Goal: Information Seeking & Learning: Find specific fact

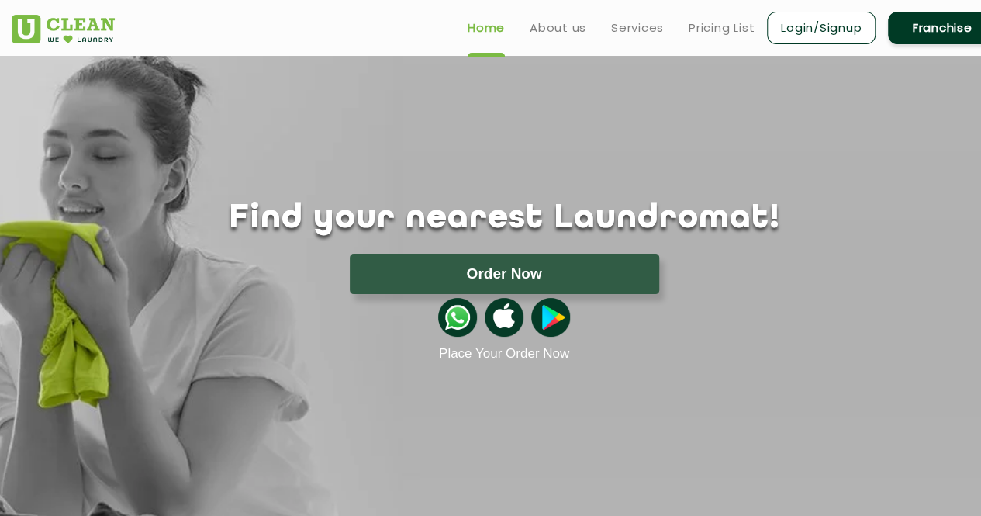
click at [582, 139] on div "Find your nearest Laundromat! Please select the location Order Now Place Your O…" at bounding box center [504, 209] width 1008 height 306
click at [706, 22] on link "Pricing List" at bounding box center [722, 28] width 66 height 19
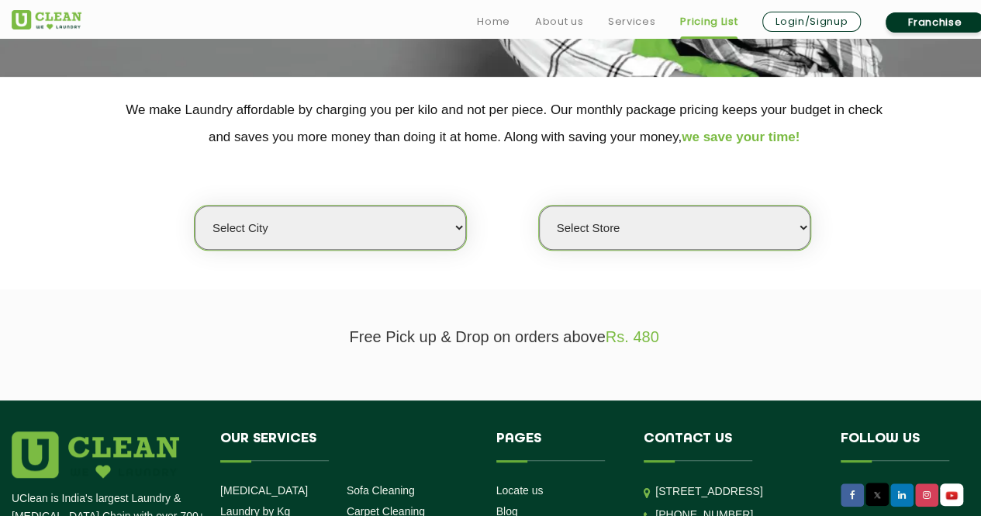
scroll to position [282, 0]
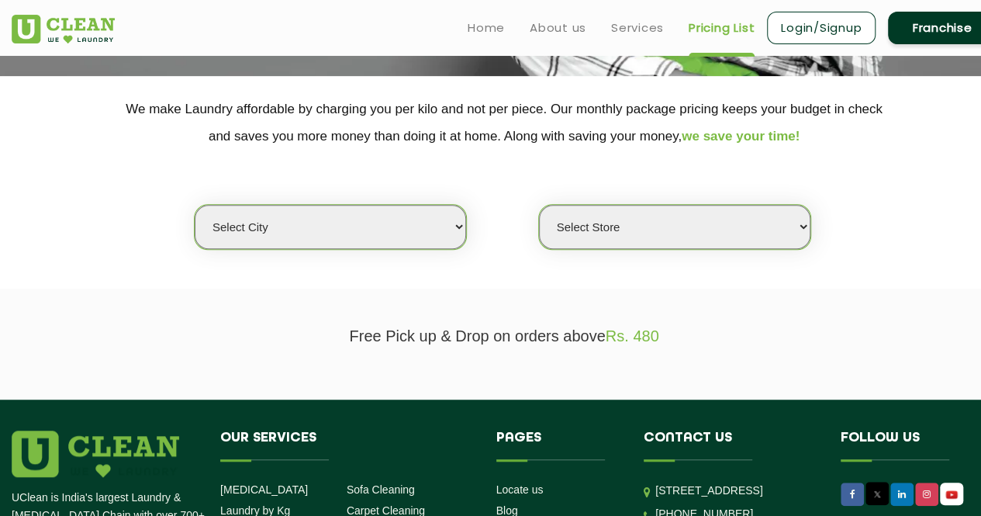
click at [281, 238] on select "Select city [GEOGRAPHIC_DATA] [GEOGRAPHIC_DATA] [GEOGRAPHIC_DATA] [GEOGRAPHIC_D…" at bounding box center [330, 227] width 271 height 44
select select "12"
click at [195, 205] on select "Select city [GEOGRAPHIC_DATA] [GEOGRAPHIC_DATA] [GEOGRAPHIC_DATA] [GEOGRAPHIC_D…" at bounding box center [330, 227] width 271 height 44
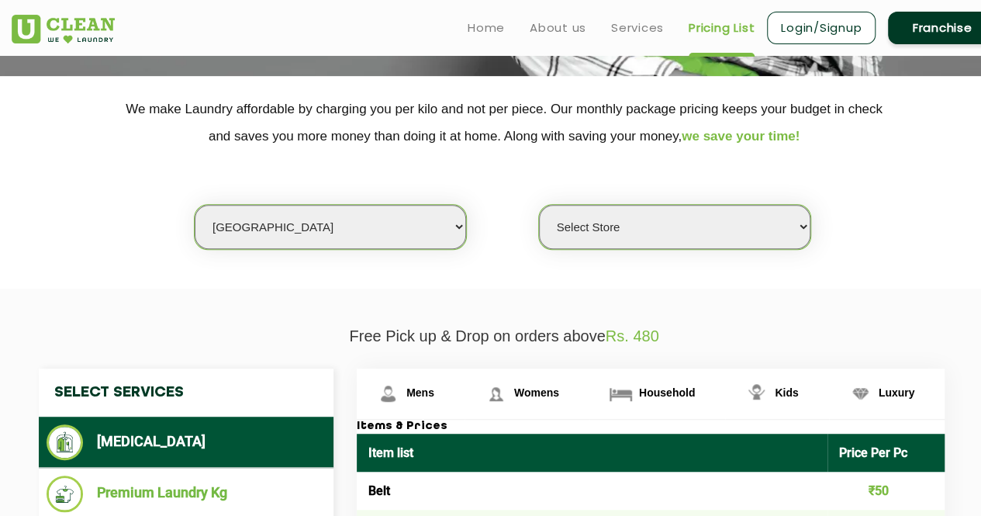
click at [679, 234] on select "Select Store UClean Shivranjani" at bounding box center [674, 227] width 271 height 44
select select "25"
click at [539, 205] on select "Select Store UClean Shivranjani" at bounding box center [674, 227] width 271 height 44
click at [673, 226] on select "Select Store UClean Shivranjani" at bounding box center [674, 227] width 271 height 44
click at [450, 282] on section "We make Laundry affordable by charging you per kilo and not per piece. Our mont…" at bounding box center [490, 182] width 981 height 213
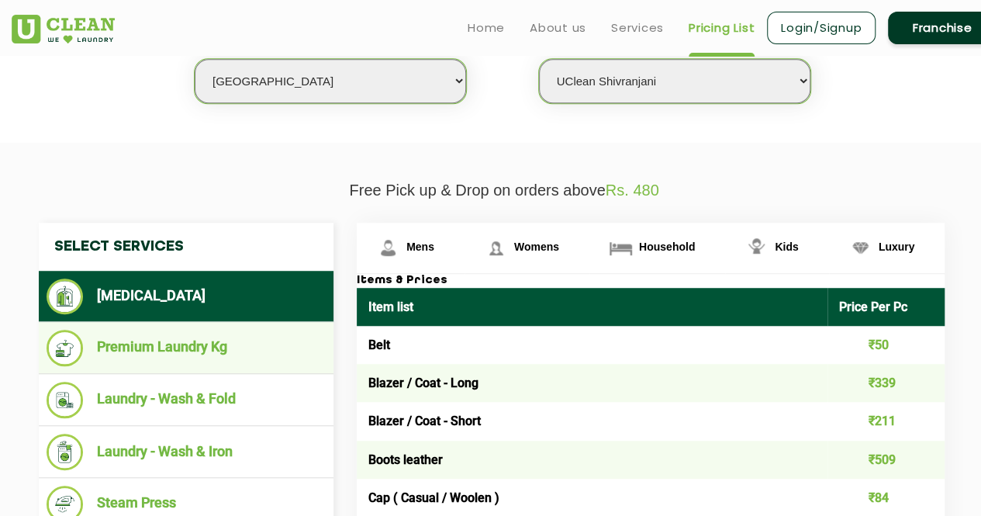
scroll to position [428, 0]
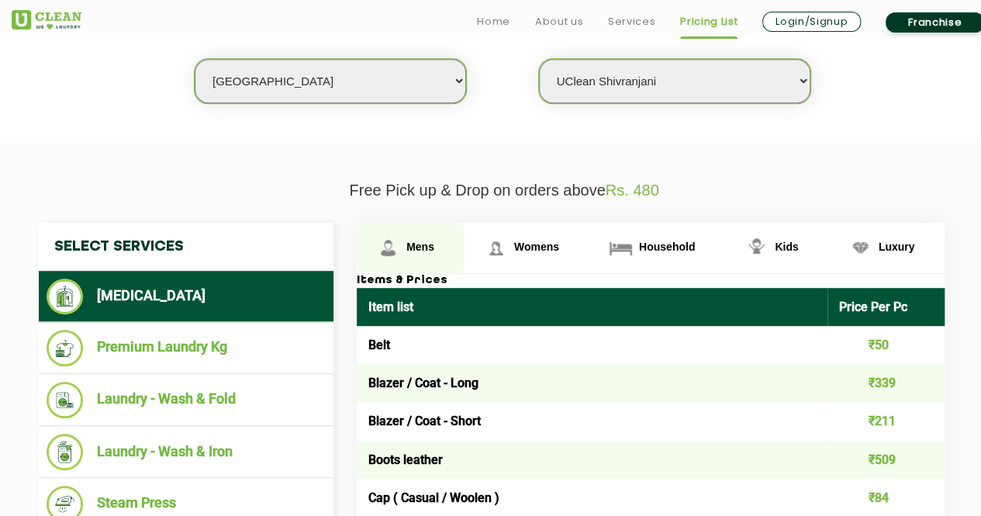
click at [418, 244] on span "Mens" at bounding box center [420, 246] width 28 height 12
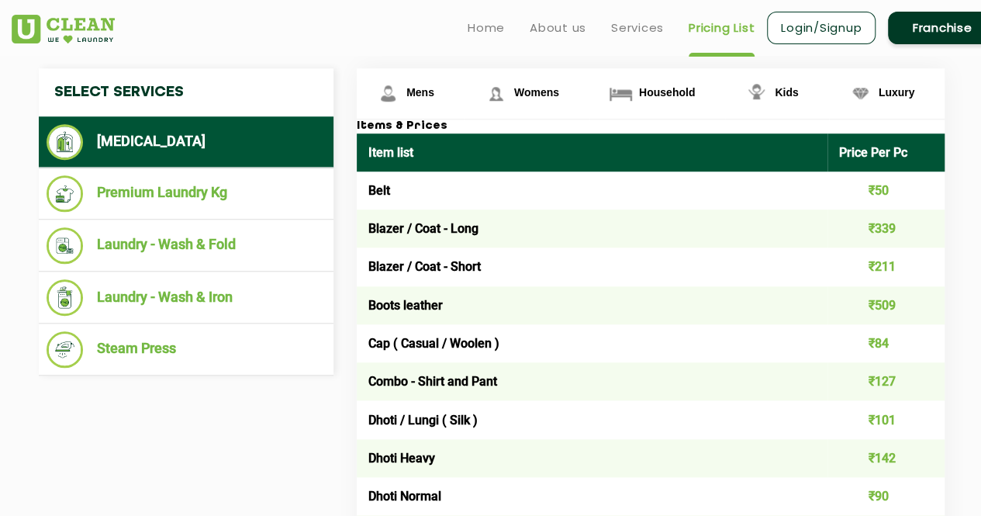
scroll to position [583, 0]
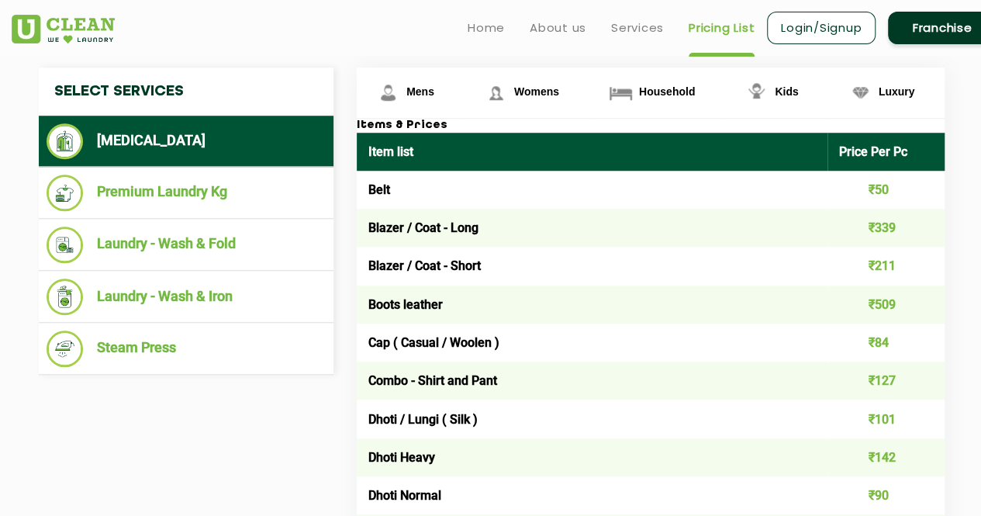
click at [448, 265] on td "Blazer / Coat - Short" at bounding box center [592, 266] width 471 height 38
click at [424, 88] on span "Mens" at bounding box center [420, 91] width 28 height 12
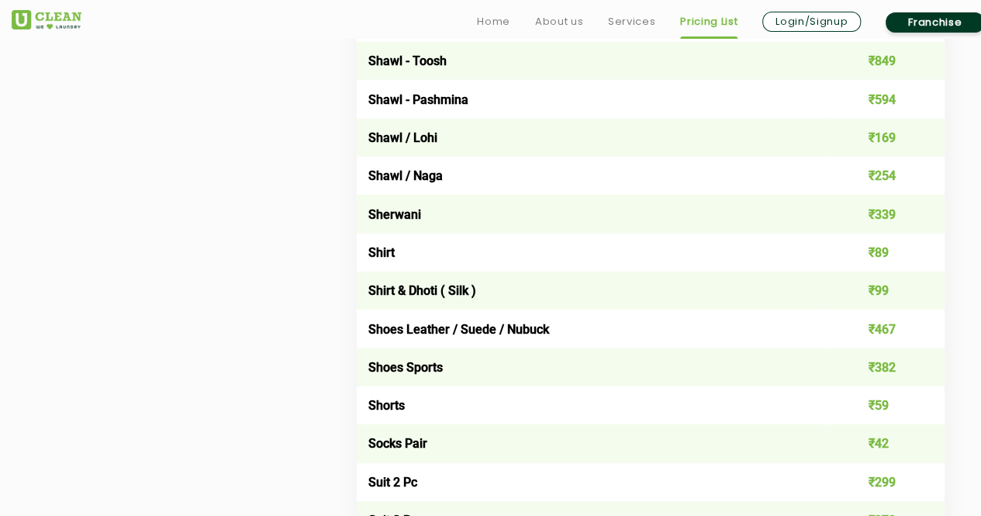
scroll to position [2128, 0]
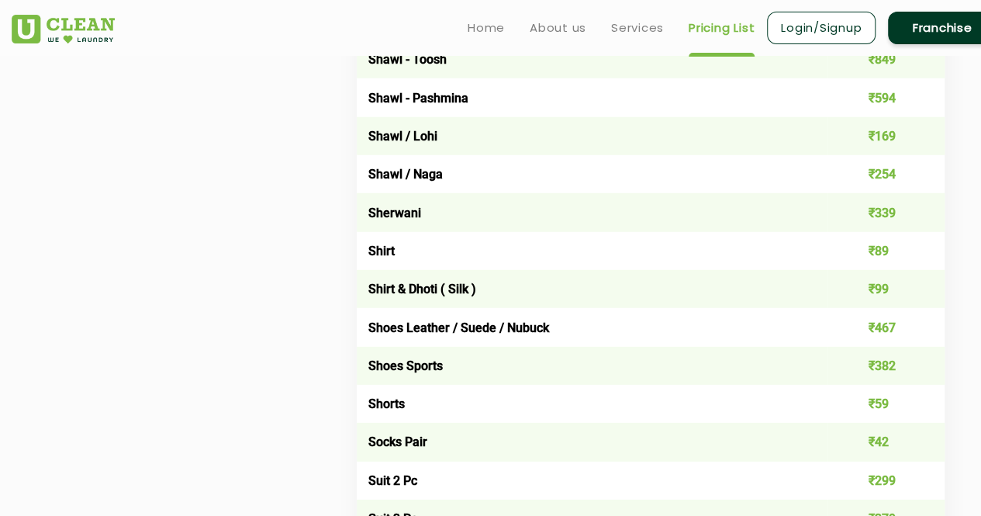
click at [895, 257] on td "₹89" at bounding box center [887, 251] width 118 height 38
click at [873, 258] on td "₹89" at bounding box center [887, 251] width 118 height 38
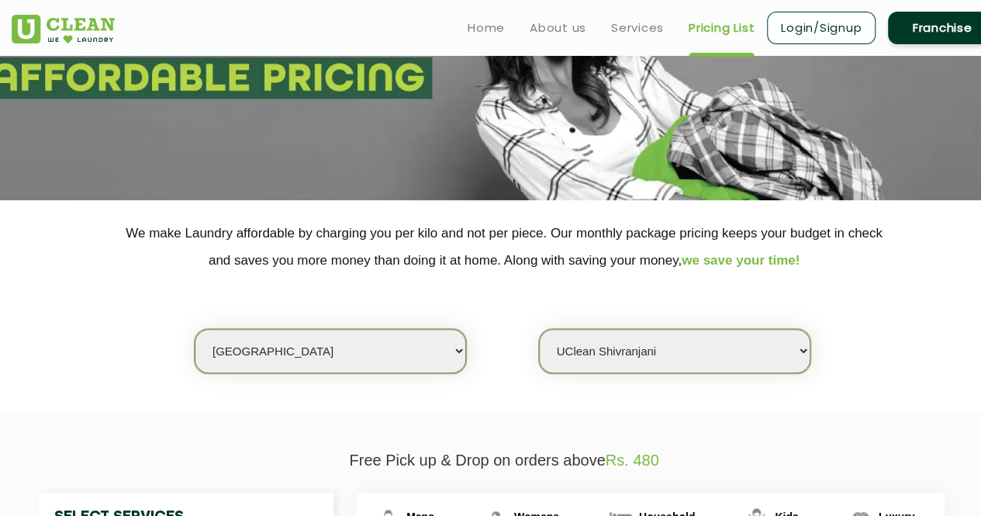
scroll to position [0, 0]
